Goal: Task Accomplishment & Management: Manage account settings

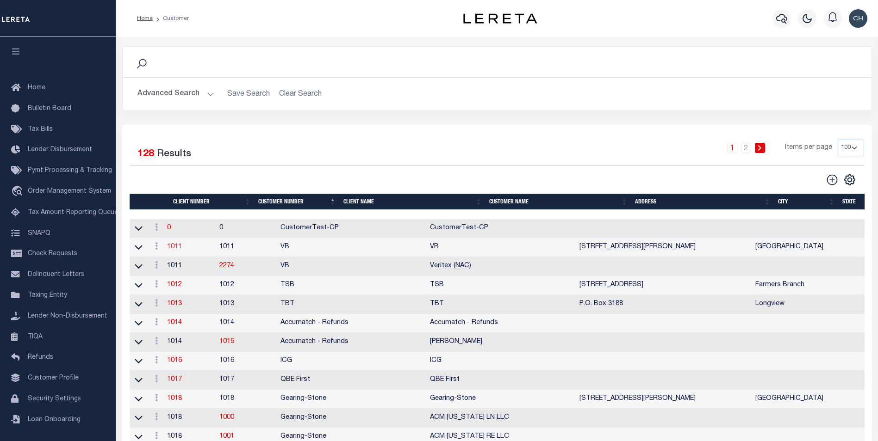
click at [182, 249] on link "1011" at bounding box center [174, 247] width 15 height 6
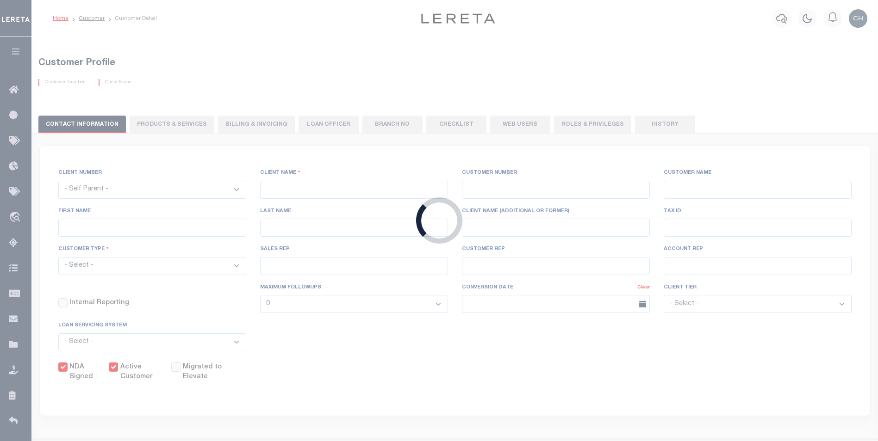
select select
type input "VB"
type input "1011"
type input "VB"
type input "Guy"
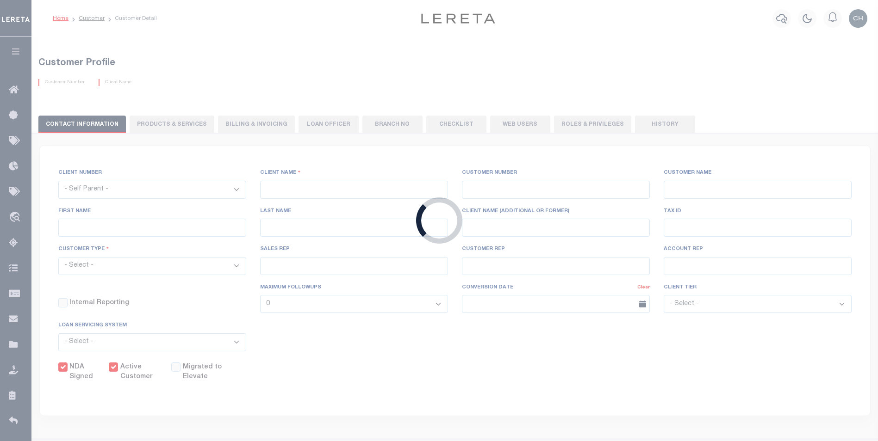
type input "[GEOGRAPHIC_DATA]"
select select "Mixed Portfolio"
type input "[PERSON_NAME]"
type input "[DATE]"
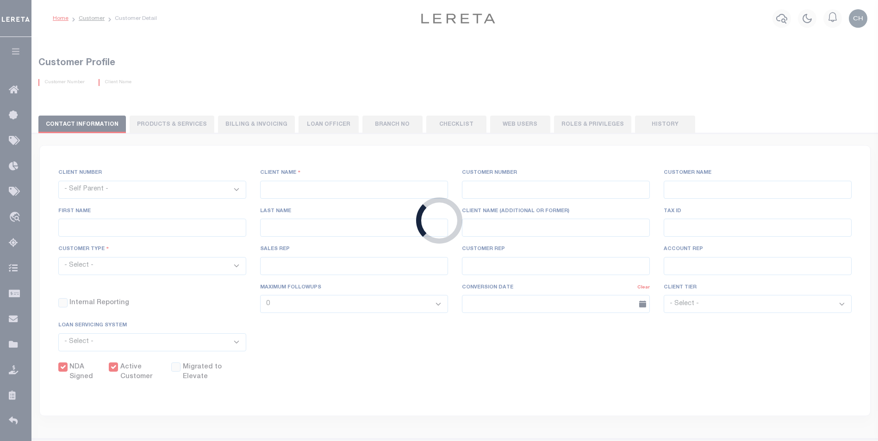
select select "Tier 3"
checkbox input "true"
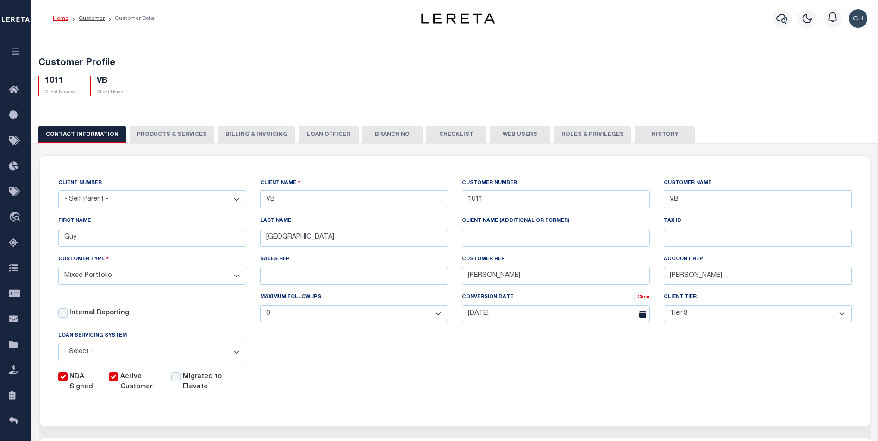
click at [646, 134] on button "History" at bounding box center [665, 135] width 60 height 18
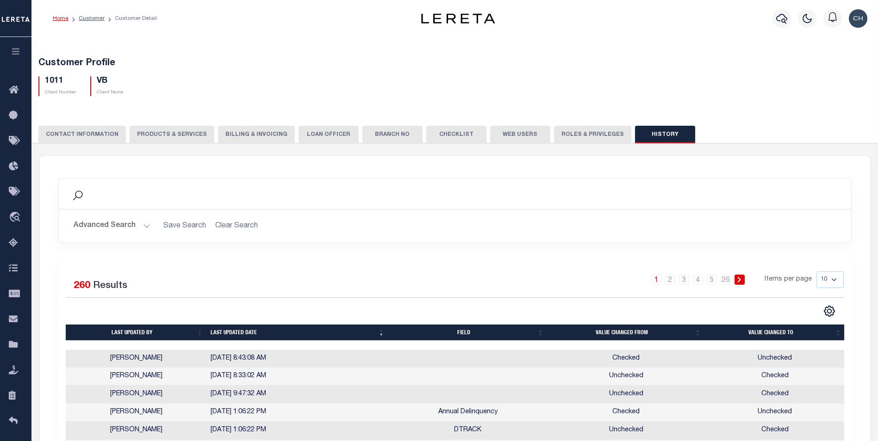
scroll to position [46, 0]
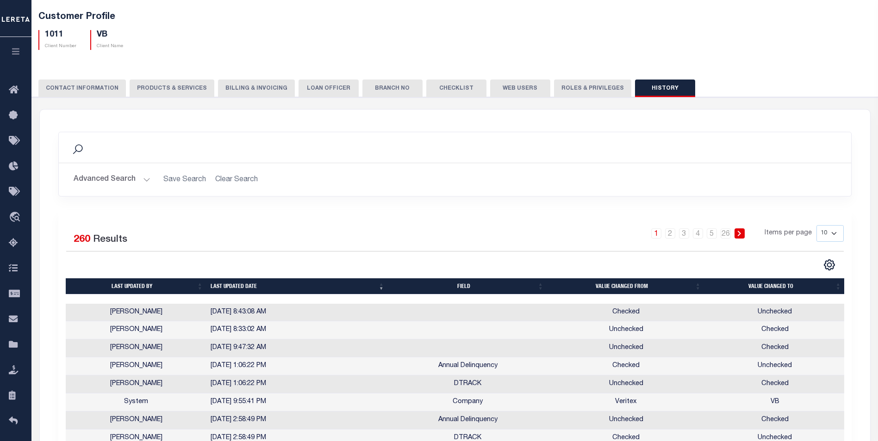
click at [443, 313] on td at bounding box center [467, 313] width 159 height 18
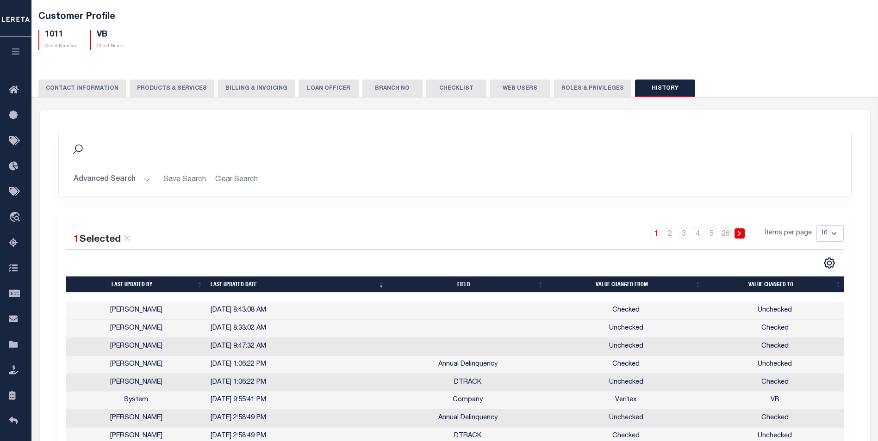
click at [445, 336] on td at bounding box center [467, 329] width 159 height 18
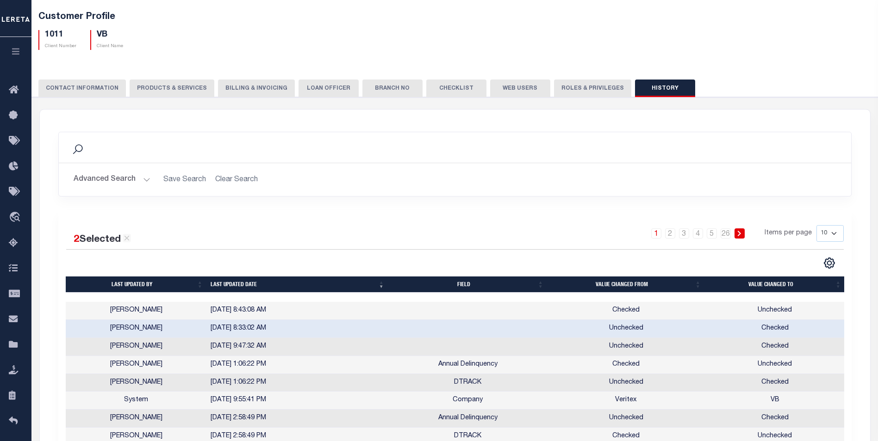
click at [445, 347] on td at bounding box center [467, 347] width 159 height 18
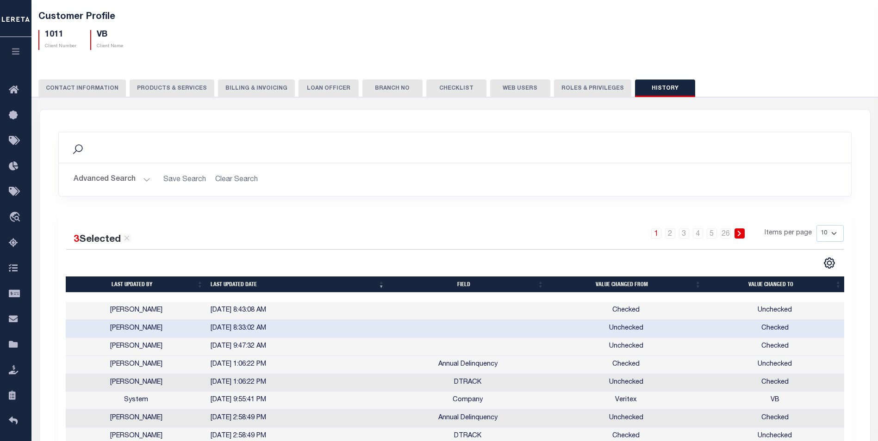
click at [446, 332] on td at bounding box center [467, 329] width 159 height 18
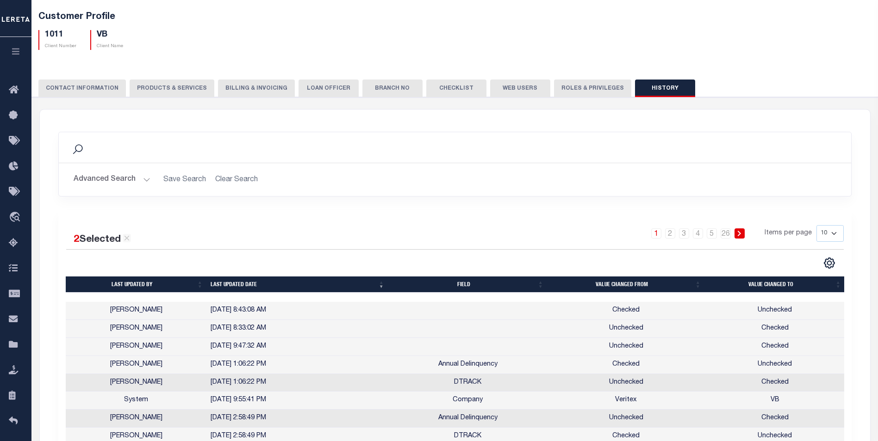
click at [448, 314] on td at bounding box center [467, 311] width 159 height 18
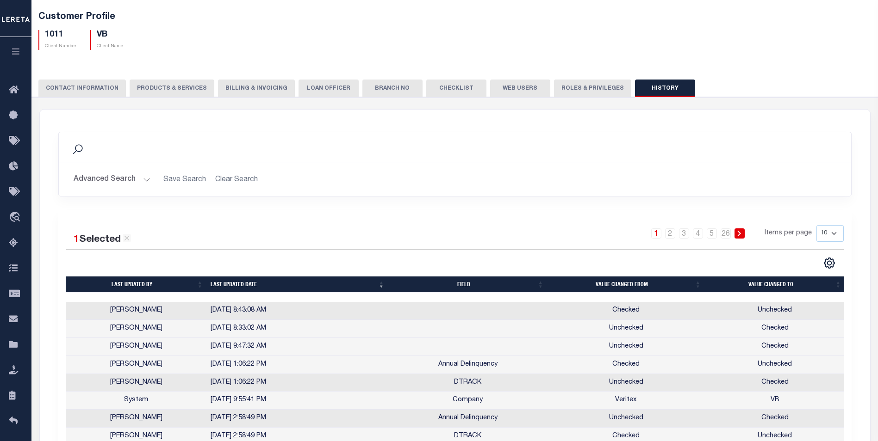
click at [476, 168] on div "Advanced Search Save Search Clear Search Last updated by Contains Is Is" at bounding box center [455, 179] width 792 height 33
